Goal: Information Seeking & Learning: Learn about a topic

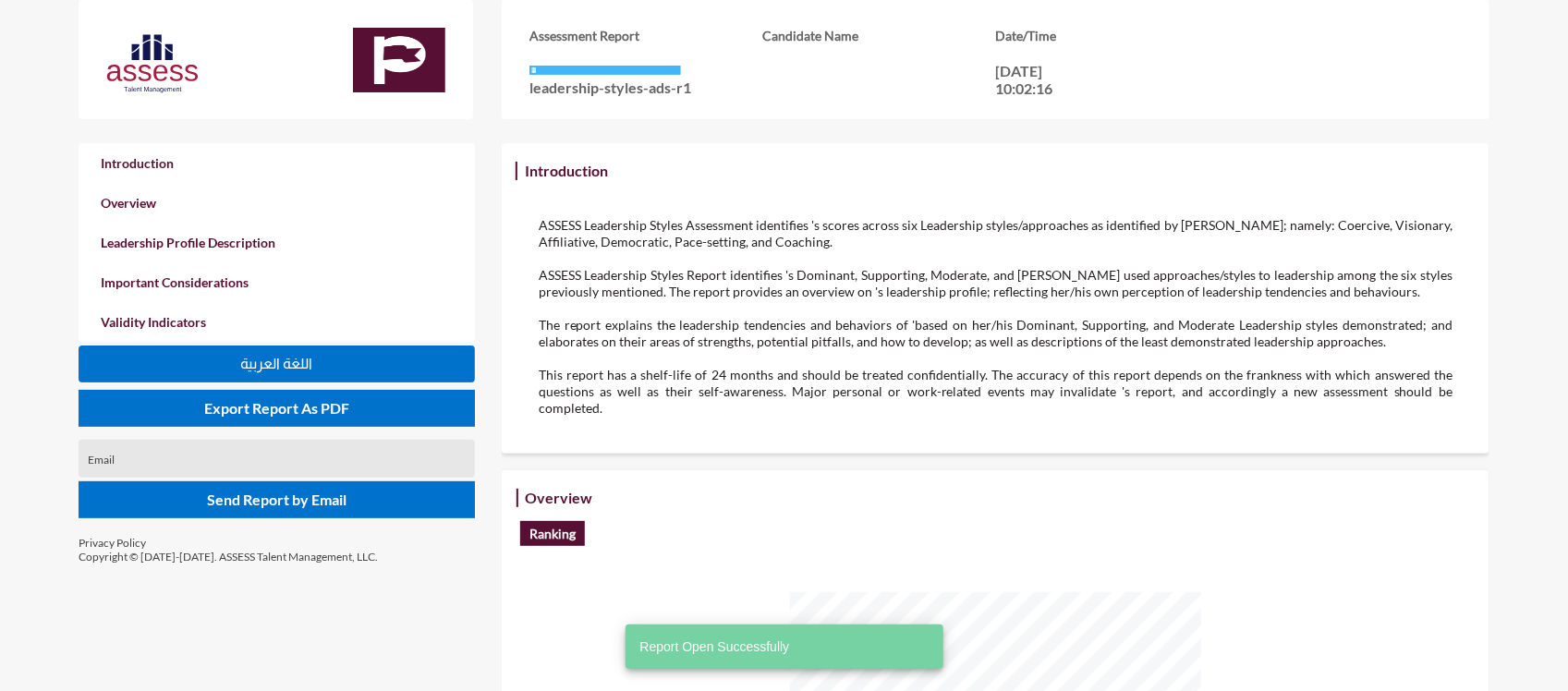
scroll to position [691, 1568]
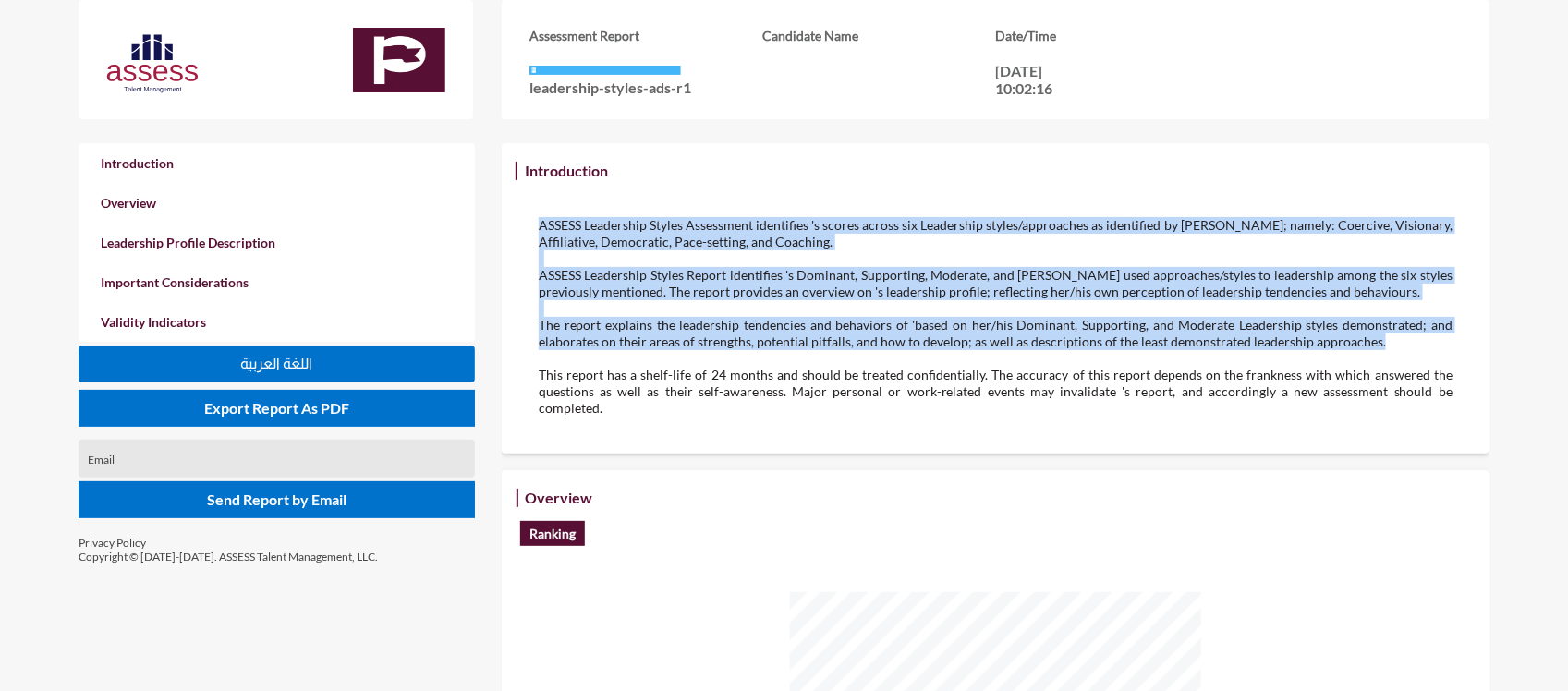
drag, startPoint x: 1382, startPoint y: 335, endPoint x: 516, endPoint y: 220, distance: 873.6
click at [516, 220] on div "Introduction ASSESS Leadership Styles Assessment identifies 's scores across si…" at bounding box center [996, 299] width 988 height 310
copy div "ASSESS Leadership Styles Assessment identifies 's scores across six Leadership …"
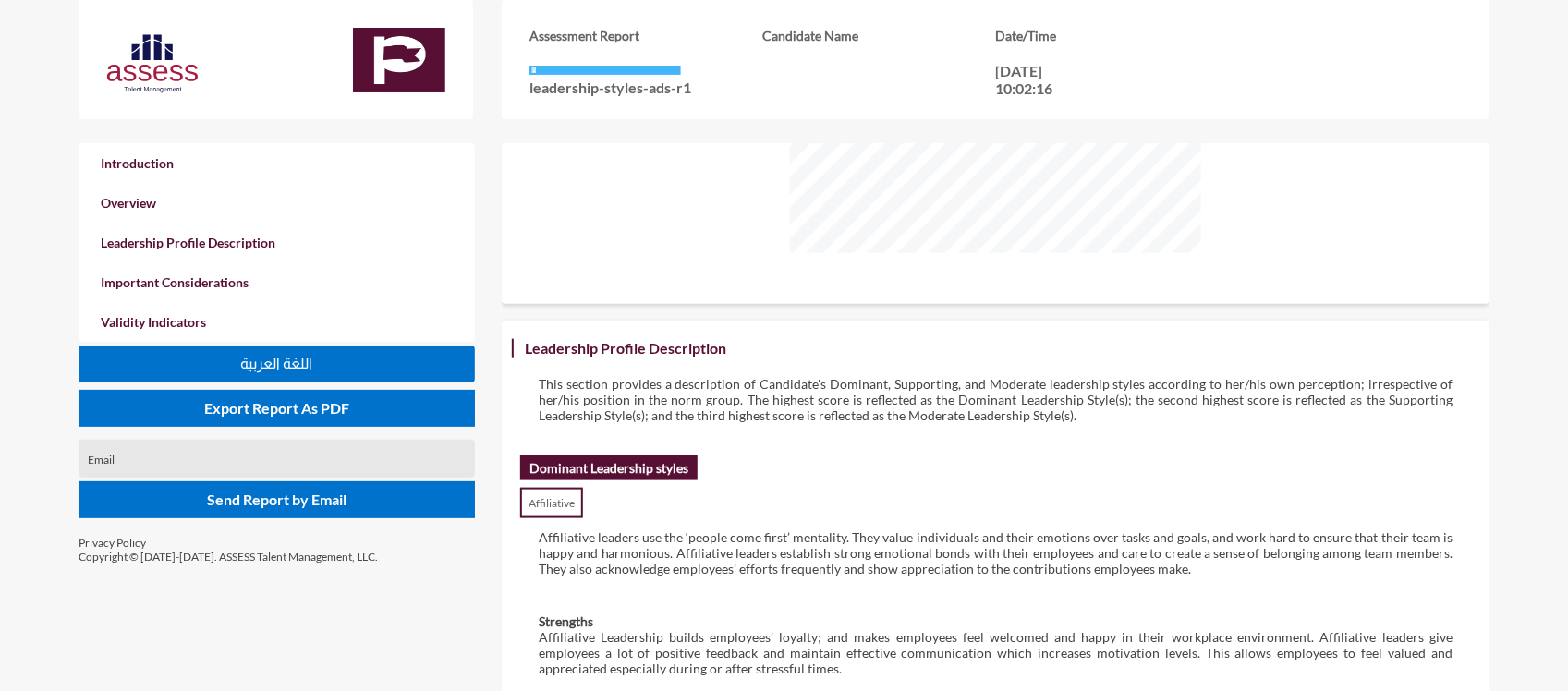
scroll to position [753, 0]
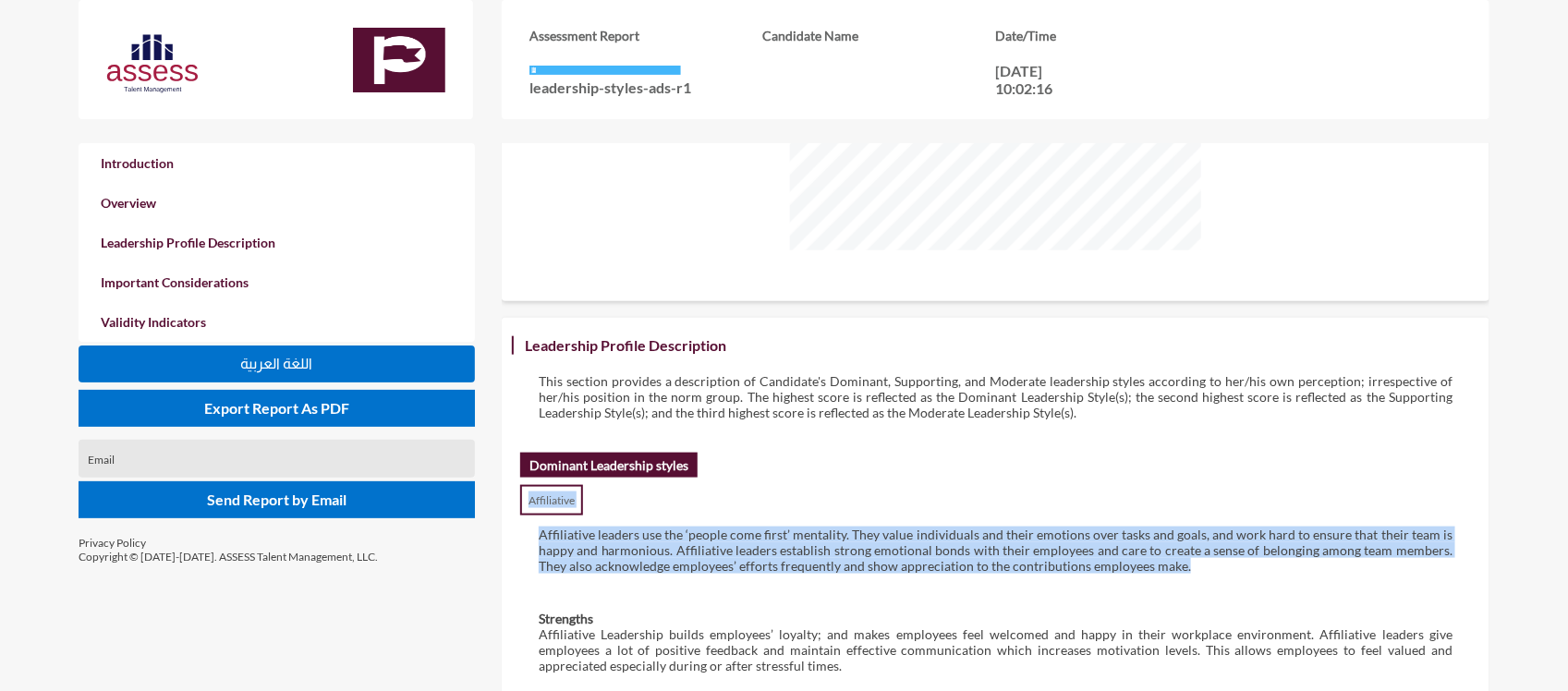
drag, startPoint x: 528, startPoint y: 480, endPoint x: 1341, endPoint y: 563, distance: 817.2
copy div "Affiliative Affiliative leaders use the ‘people come first’ mentality. They val…"
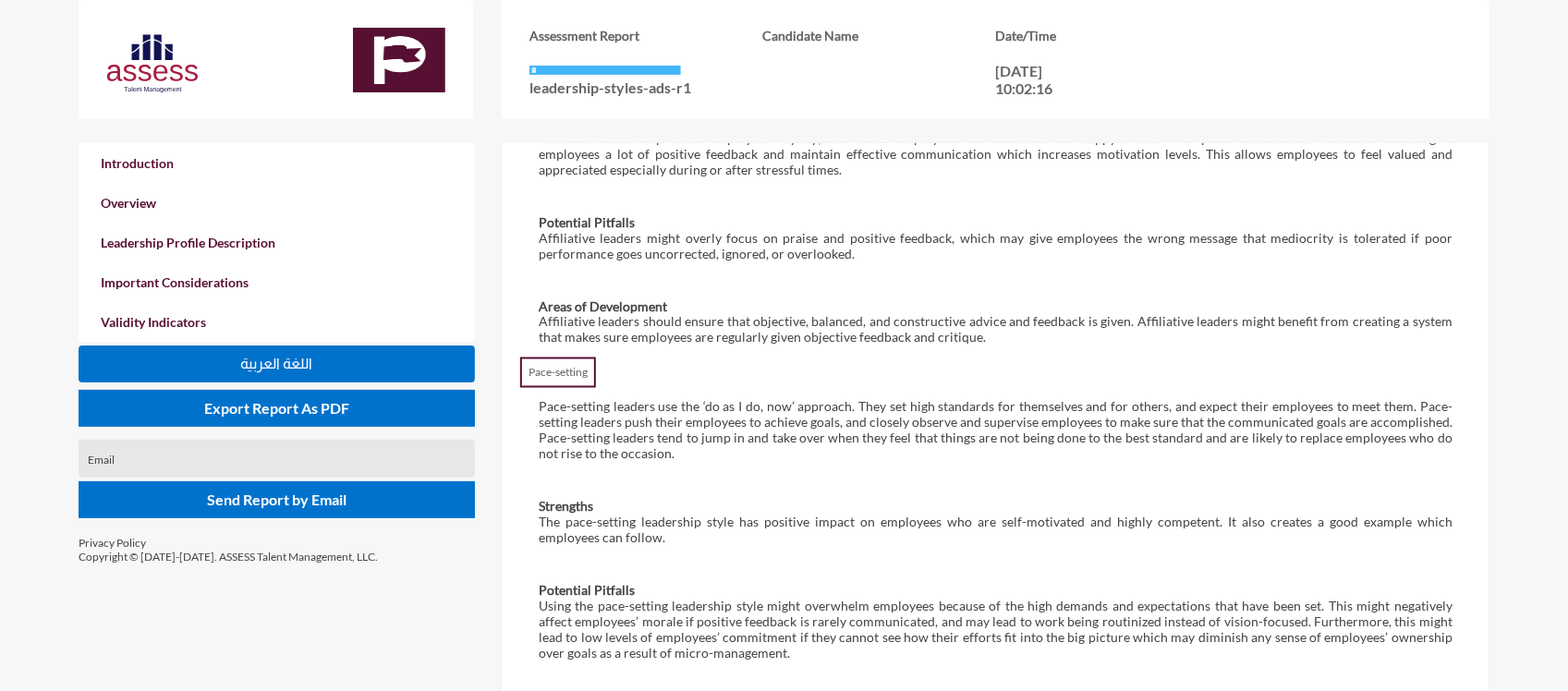
scroll to position [1250, 0]
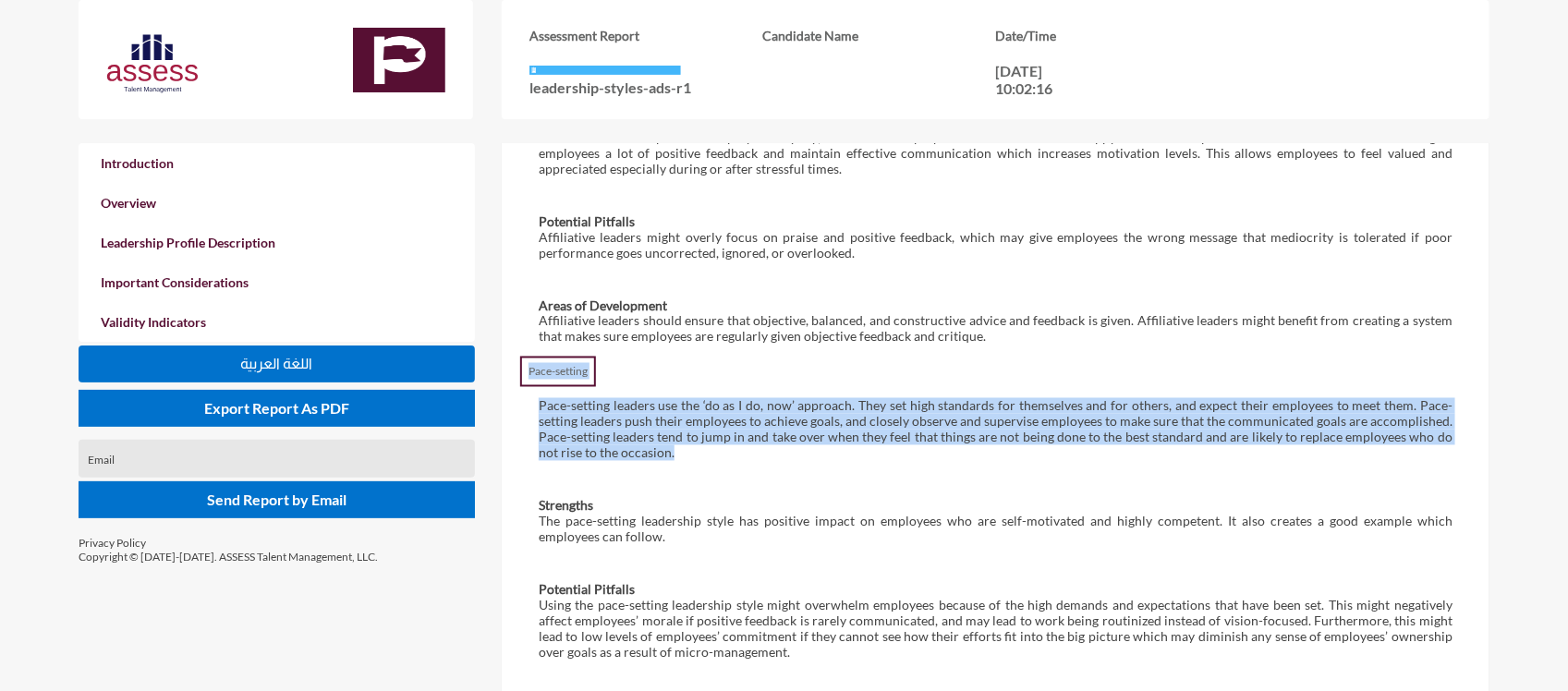
drag, startPoint x: 525, startPoint y: 347, endPoint x: 707, endPoint y: 440, distance: 204.4
copy div "Pace-setting Pace-setting leaders use the ‘do as I do, now’ approach. They set …"
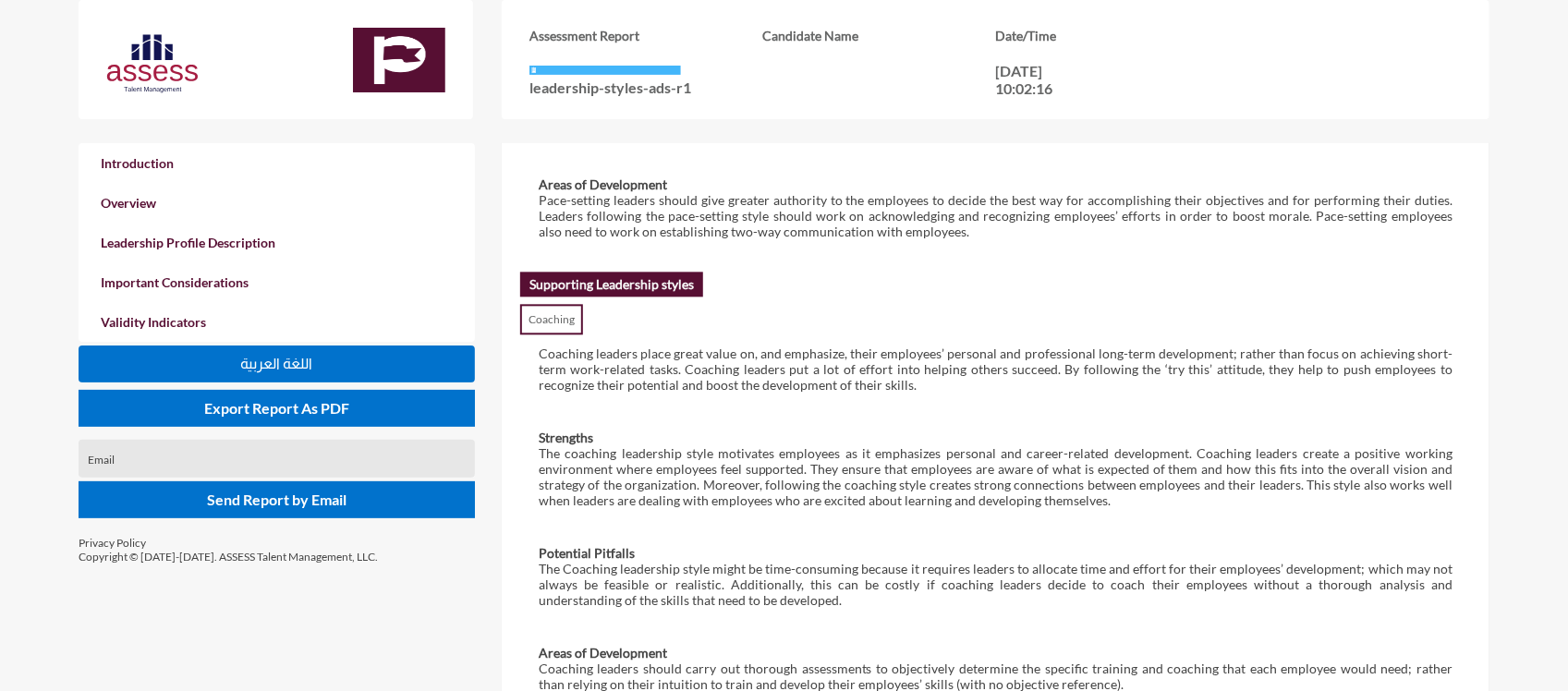
scroll to position [1772, 0]
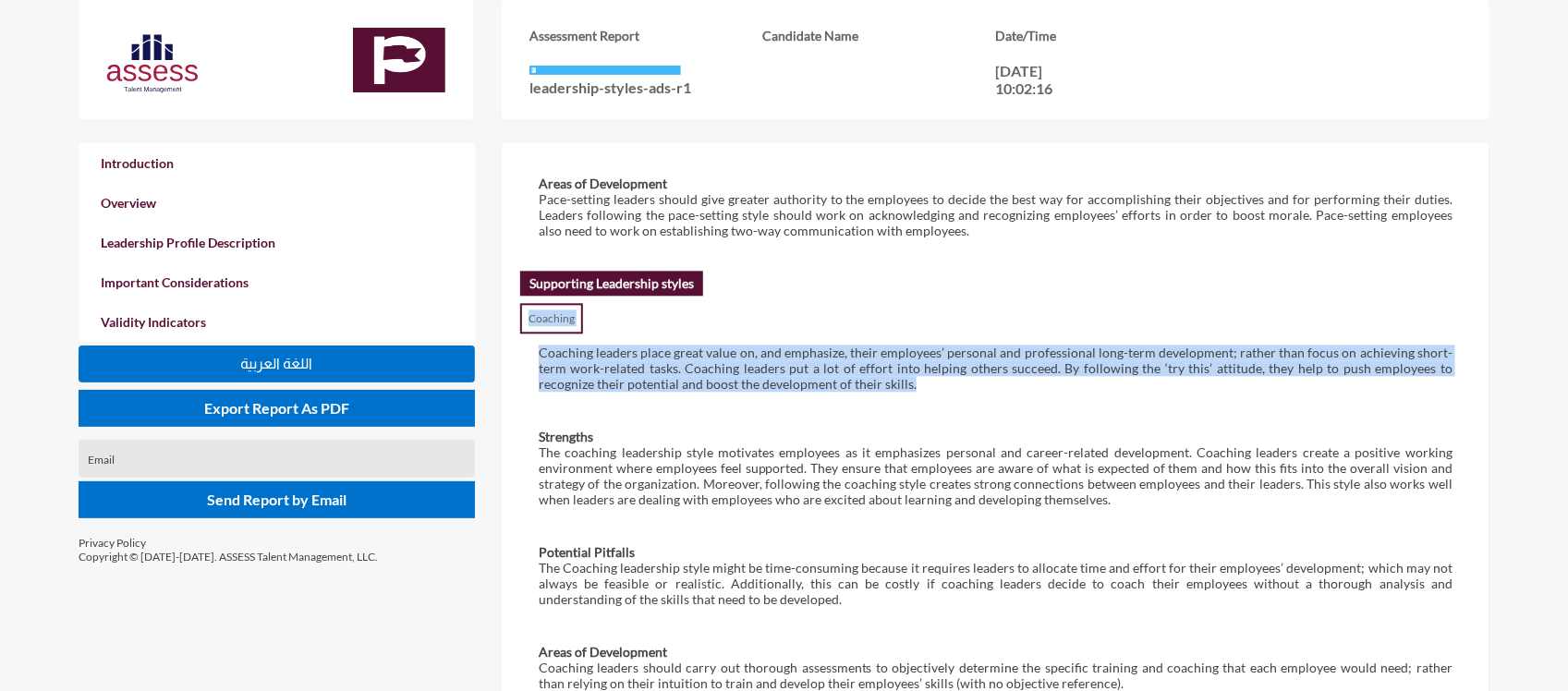
drag, startPoint x: 528, startPoint y: 279, endPoint x: 960, endPoint y: 353, distance: 438.3
click at [960, 353] on div "Leadership Profile Description This section provides a description of Candidate…" at bounding box center [996, 350] width 951 height 2068
copy div "Coaching Coaching leaders place great value on, and emphasize, their employees’…"
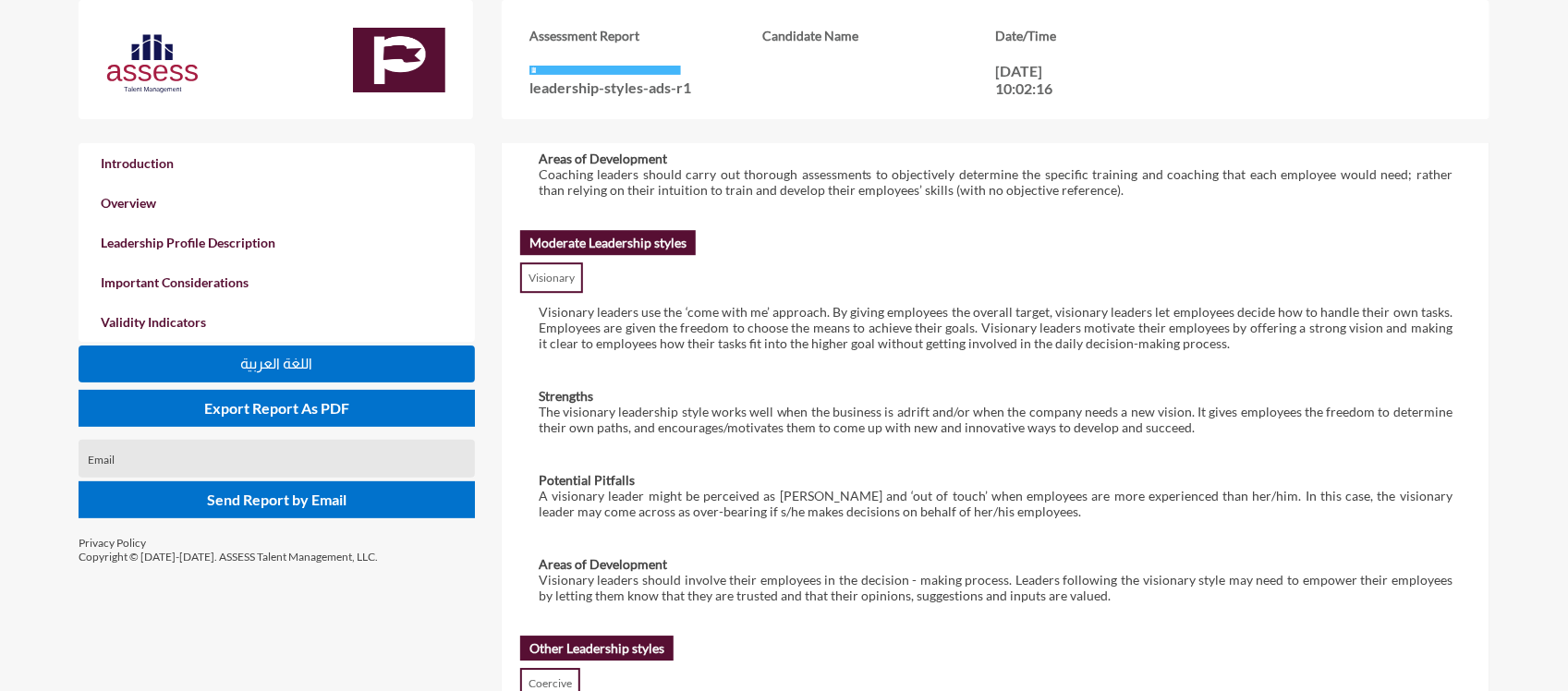
scroll to position [2266, 0]
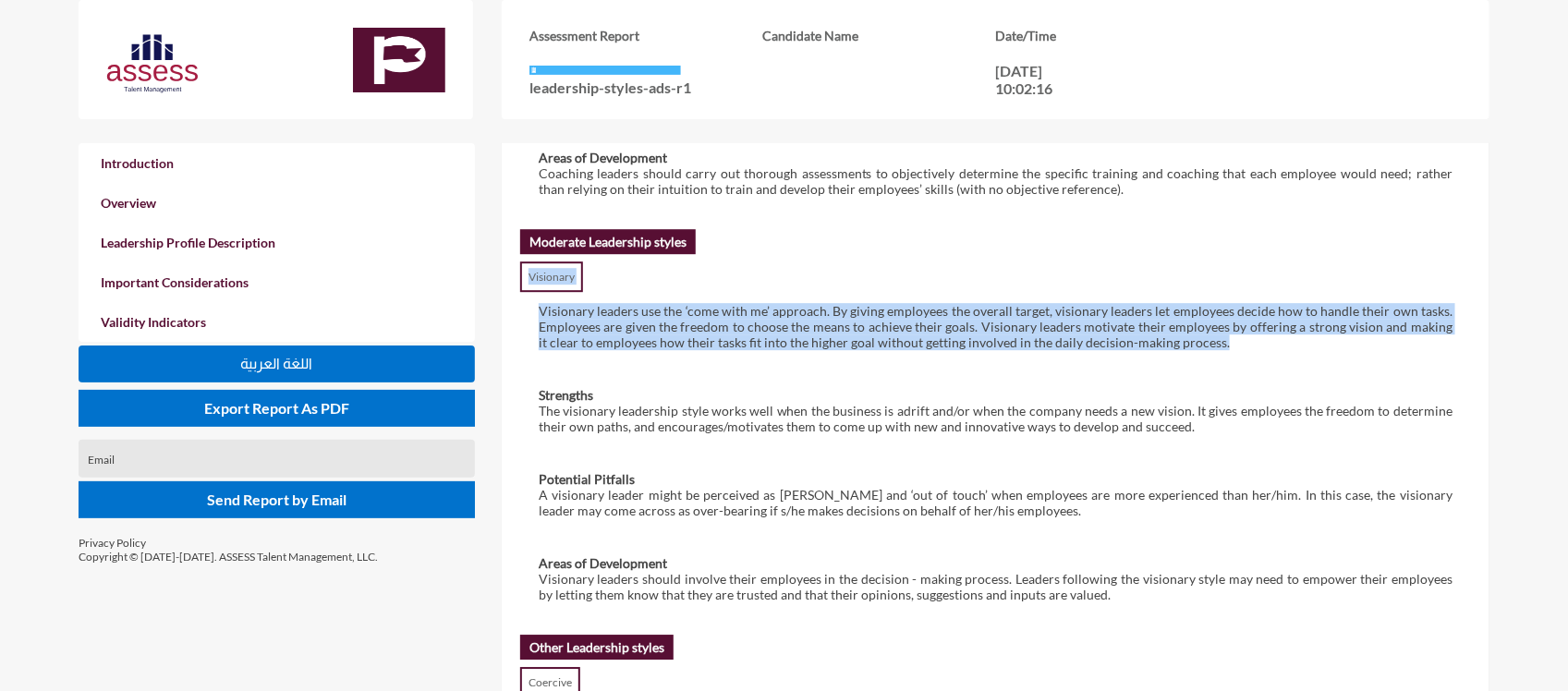
drag, startPoint x: 529, startPoint y: 232, endPoint x: 1234, endPoint y: 298, distance: 708.1
copy div "Visionary Visionary leaders use the ‘come with me’ approach. By giving employee…"
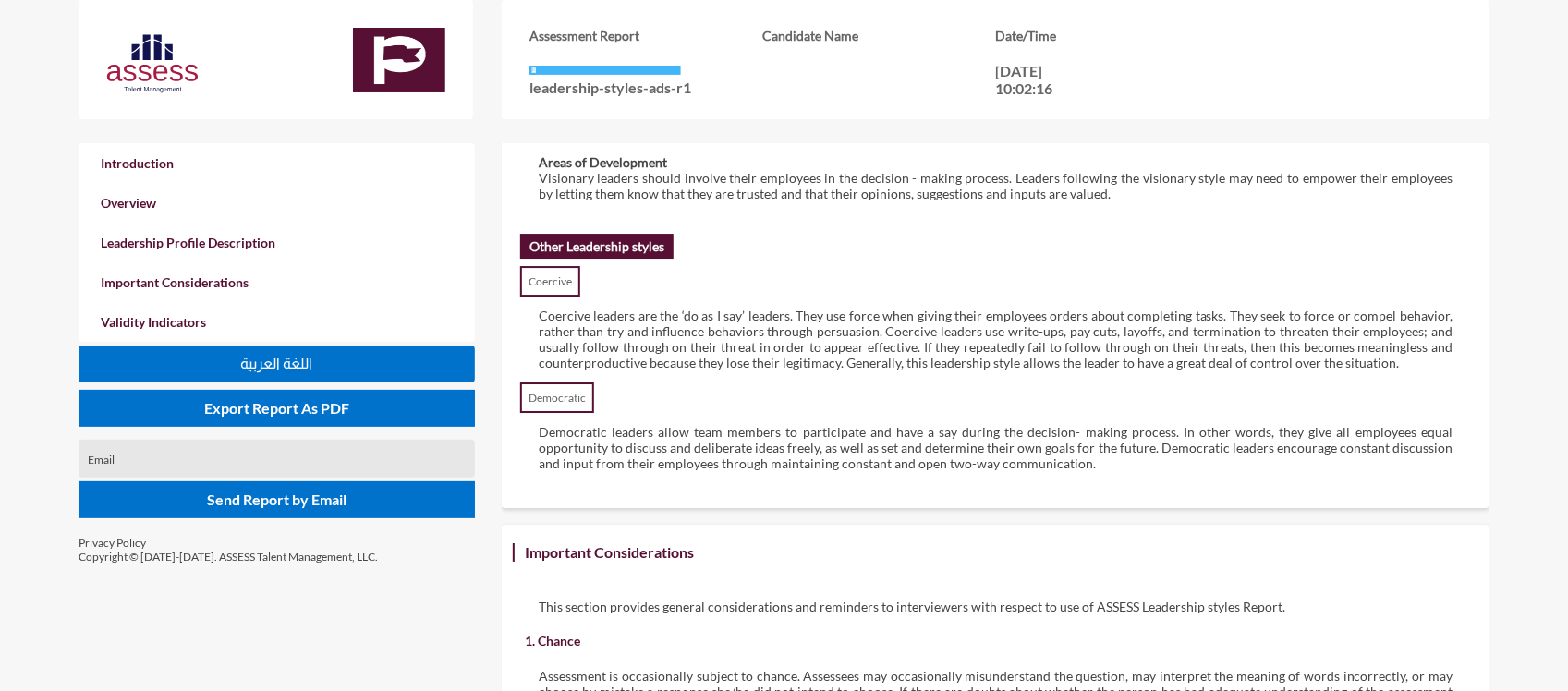
scroll to position [2666, 0]
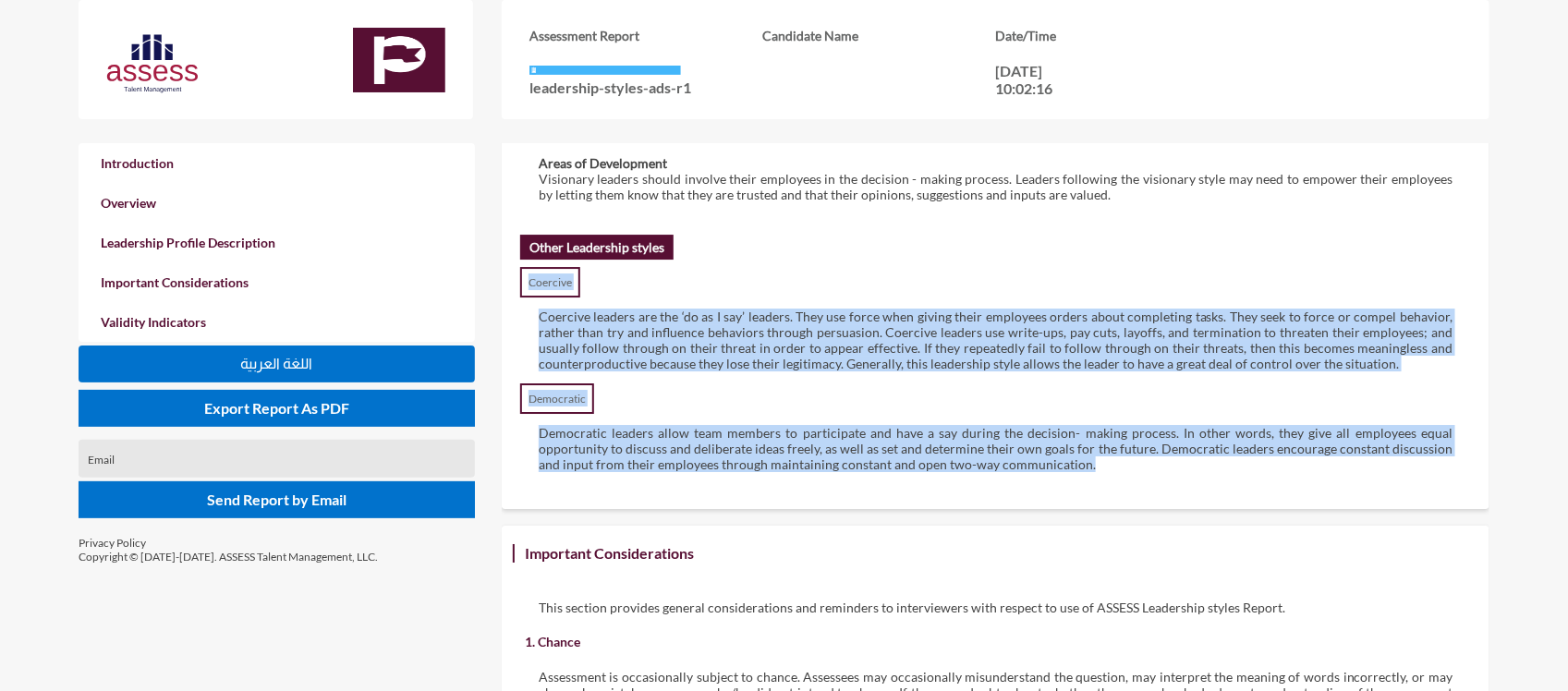
drag, startPoint x: 529, startPoint y: 227, endPoint x: 1138, endPoint y: 423, distance: 639.8
copy div "Loremips Dolorsit ametcon adi eli ‘se do E tem’ incidid. Utla etd magna aliq en…"
